Goal: Use online tool/utility: Utilize a website feature to perform a specific function

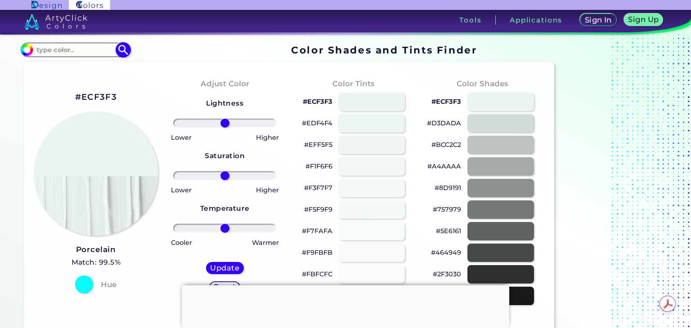
click at [93, 49] on input at bounding box center [75, 50] width 84 height 12
paste input "#A9B2C3"
type input "#A9B2C3"
type input "#a9b2c3"
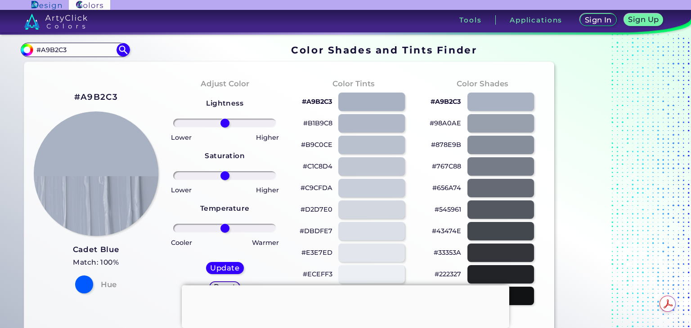
click at [152, 302] on div "#A9B2C3 Cadet Blue Match: 100% Hue" at bounding box center [95, 191] width 129 height 245
type input "10"
click at [229, 124] on input "range" at bounding box center [224, 123] width 103 height 9
click at [221, 272] on h5 "Update" at bounding box center [224, 268] width 27 height 7
type input "#aab3c4"
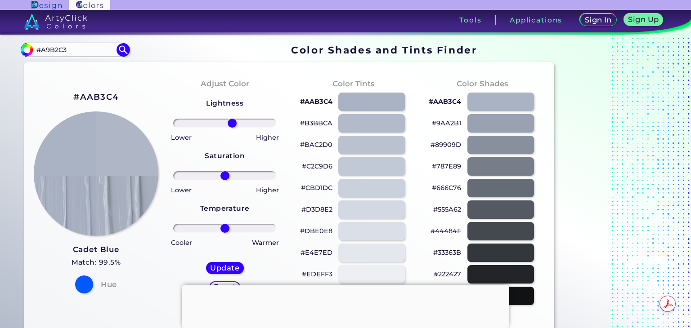
type input "16"
click at [232, 120] on input "range" at bounding box center [224, 123] width 103 height 9
click at [224, 265] on h5 "Update" at bounding box center [224, 268] width 27 height 7
type input "#afb7c7"
type input "24"
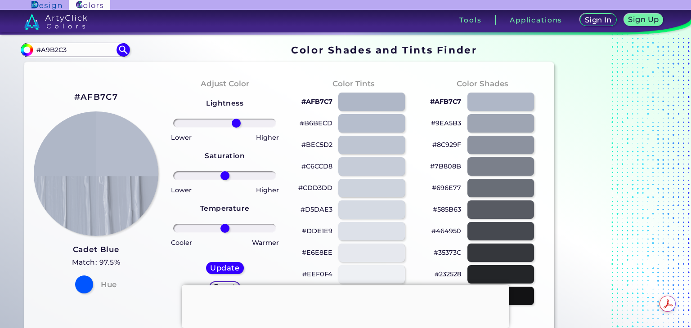
click at [236, 123] on input "range" at bounding box center [224, 123] width 103 height 9
click at [228, 270] on h5 "Update" at bounding box center [224, 268] width 27 height 7
type input "#b4bbcb"
type input "0"
type input "10"
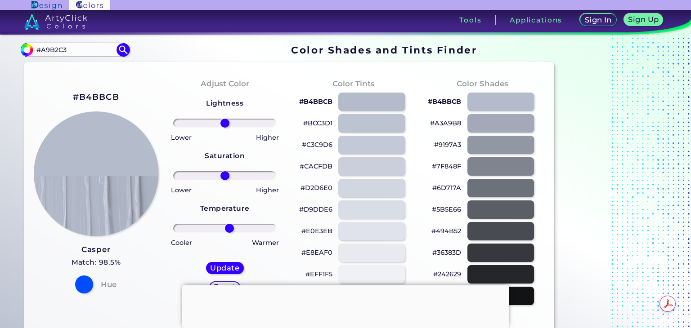
click at [229, 229] on input "range" at bounding box center [224, 228] width 103 height 9
click at [223, 265] on h5 "Update" at bounding box center [224, 268] width 27 height 7
type input "#b4bbcb"
type input "0"
type input "19"
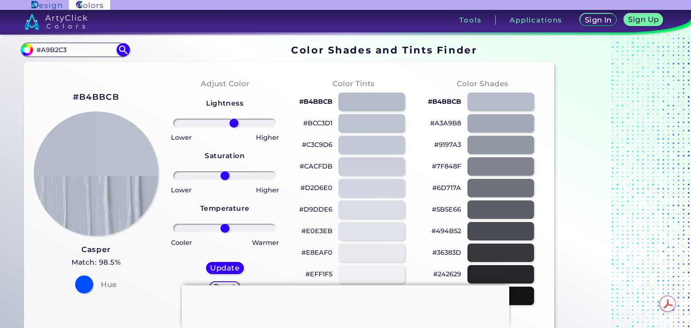
click at [234, 121] on input "range" at bounding box center [224, 123] width 103 height 9
click at [216, 270] on h5 "Update" at bounding box center [224, 268] width 27 height 7
type input "#b8bfce"
type input "21"
click at [234, 121] on input "range" at bounding box center [224, 123] width 103 height 9
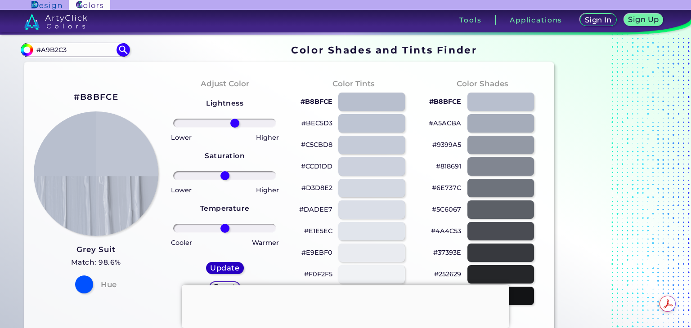
click at [227, 265] on h5 "Update" at bounding box center [224, 268] width 27 height 7
type input "#bec4d2"
type input "0"
